Goal: Browse casually

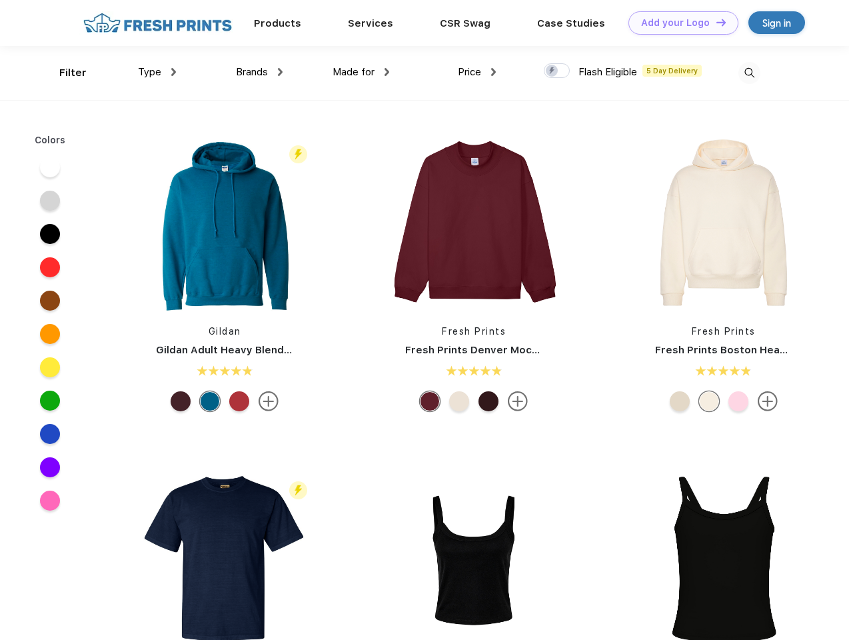
click at [679, 23] on link "Add your Logo Design Tool" at bounding box center [684, 22] width 110 height 23
click at [0, 0] on div "Design Tool" at bounding box center [0, 0] width 0 height 0
click at [715, 22] on link "Add your Logo Design Tool" at bounding box center [684, 22] width 110 height 23
click at [64, 73] on div "Filter" at bounding box center [72, 72] width 27 height 15
click at [157, 72] on span "Type" at bounding box center [149, 72] width 23 height 12
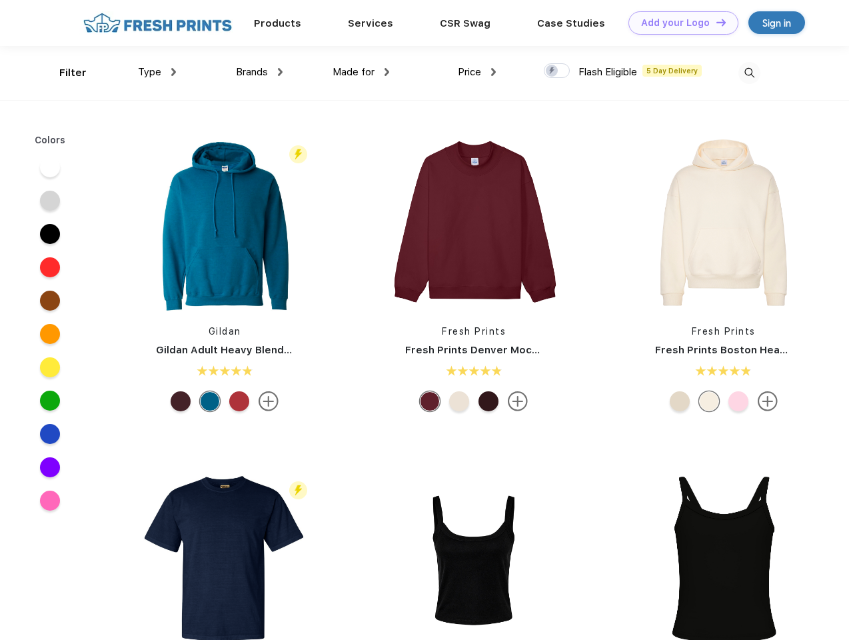
click at [259, 72] on span "Brands" at bounding box center [252, 72] width 32 height 12
click at [361, 72] on span "Made for" at bounding box center [354, 72] width 42 height 12
click at [477, 72] on span "Price" at bounding box center [469, 72] width 23 height 12
click at [557, 71] on div at bounding box center [557, 70] width 26 height 15
click at [553, 71] on input "checkbox" at bounding box center [548, 67] width 9 height 9
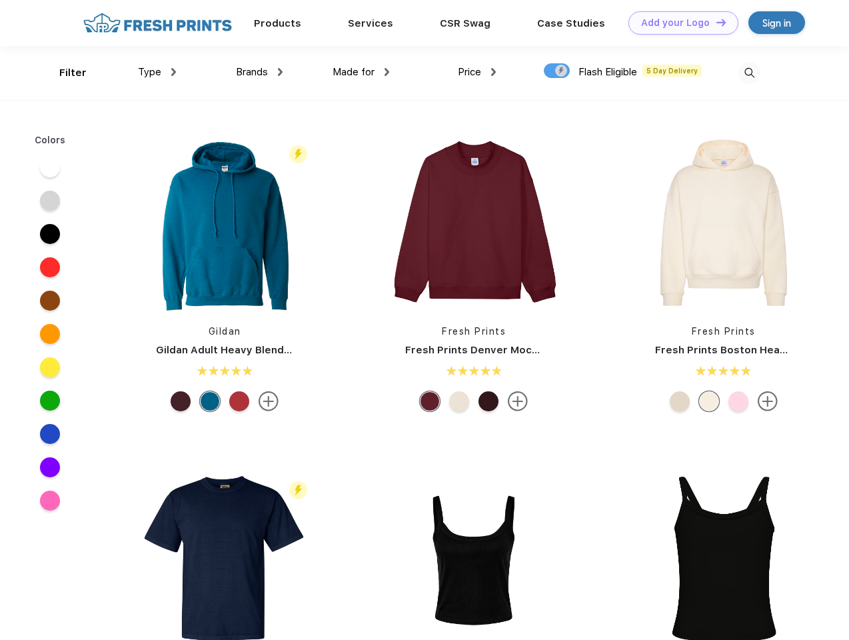
click at [749, 73] on img at bounding box center [750, 73] width 22 height 22
